Goal: Transaction & Acquisition: Purchase product/service

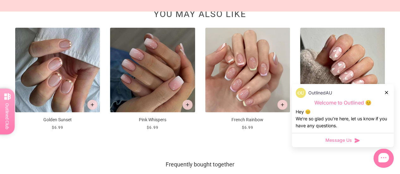
scroll to position [675, 0]
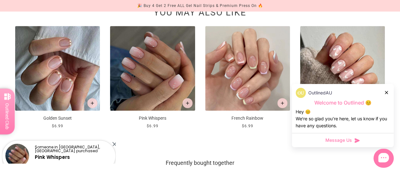
click at [385, 92] on icon at bounding box center [385, 92] width 3 height 3
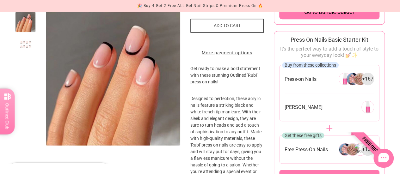
scroll to position [0, 0]
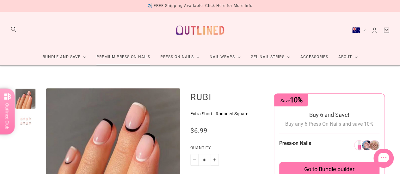
click at [120, 53] on link "Premium Press On Nails" at bounding box center [123, 57] width 64 height 17
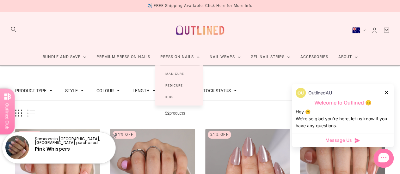
click at [164, 54] on link "Press On Nails" at bounding box center [179, 57] width 49 height 17
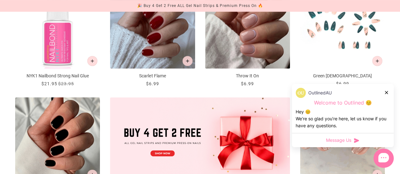
scroll to position [90, 0]
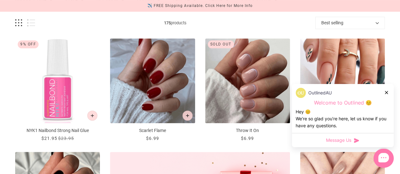
click at [385, 94] on icon at bounding box center [385, 92] width 3 height 3
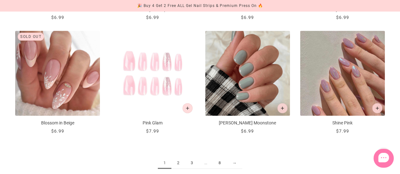
scroll to position [665, 0]
click at [158, 84] on img "Pink Glam" at bounding box center [152, 73] width 85 height 85
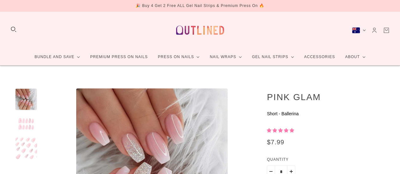
click at [27, 113] on div at bounding box center [26, 124] width 22 height 22
